Goal: Information Seeking & Learning: Learn about a topic

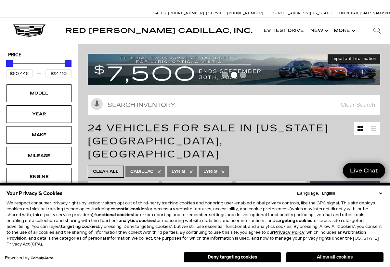
click at [323, 255] on button "Allow all cookies" at bounding box center [335, 257] width 98 height 10
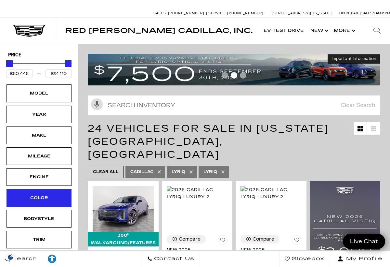
click at [42, 202] on div "Color" at bounding box center [39, 198] width 65 height 18
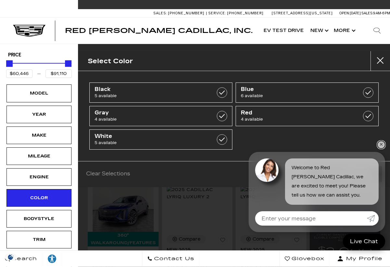
click at [384, 144] on link "✕" at bounding box center [382, 145] width 8 height 8
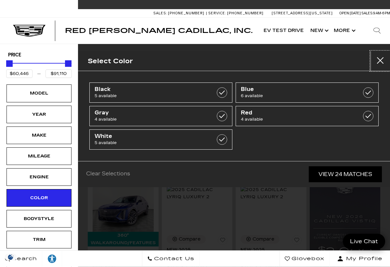
click at [380, 58] on button "close" at bounding box center [381, 61] width 20 height 20
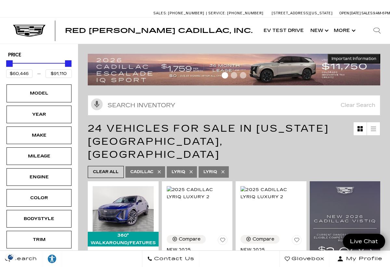
click at [180, 72] on div at bounding box center [234, 76] width 293 height 11
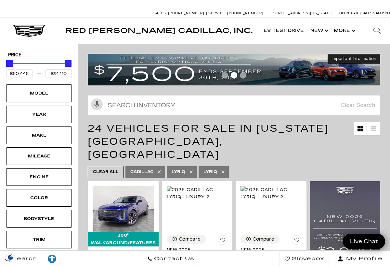
click at [225, 76] on span "Go to slide 1" at bounding box center [225, 75] width 7 height 7
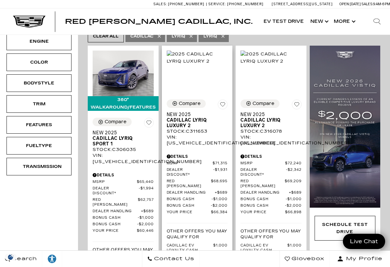
scroll to position [105, 0]
